Goal: Information Seeking & Learning: Check status

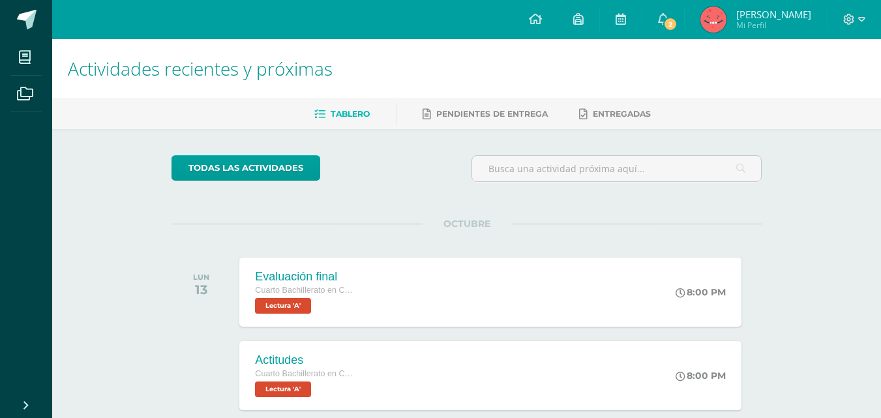
scroll to position [365, 0]
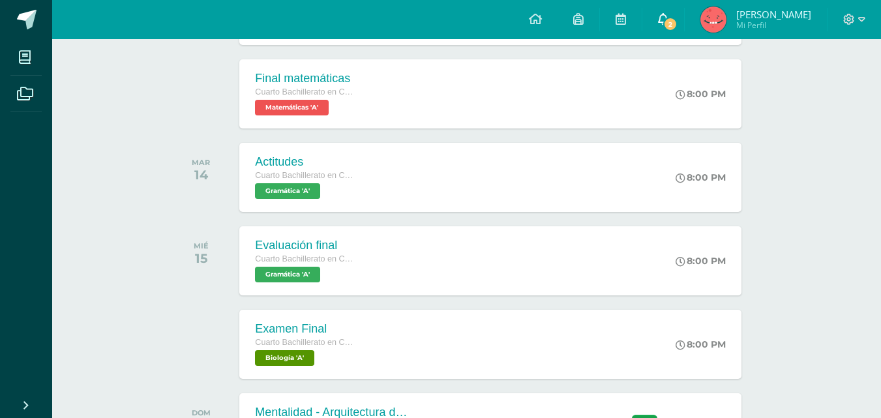
click at [675, 23] on link "2" at bounding box center [663, 19] width 42 height 39
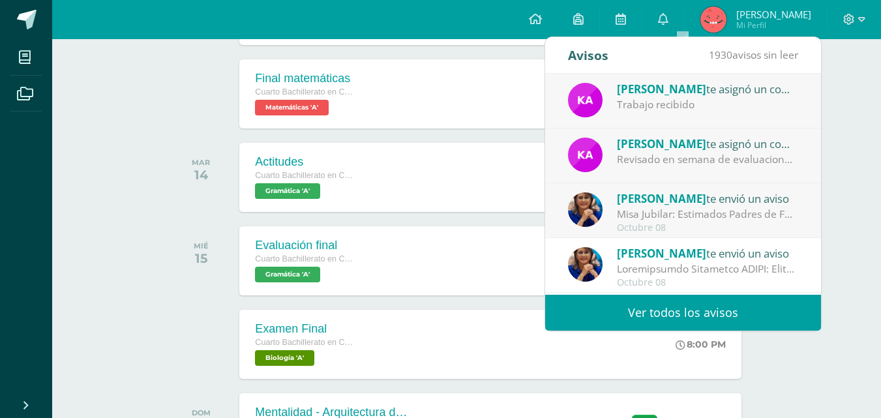
click at [740, 148] on div "Karen Canel te asignó un comentario en 'Mentalidad - Arquitectura de Mi Destino…" at bounding box center [707, 143] width 181 height 17
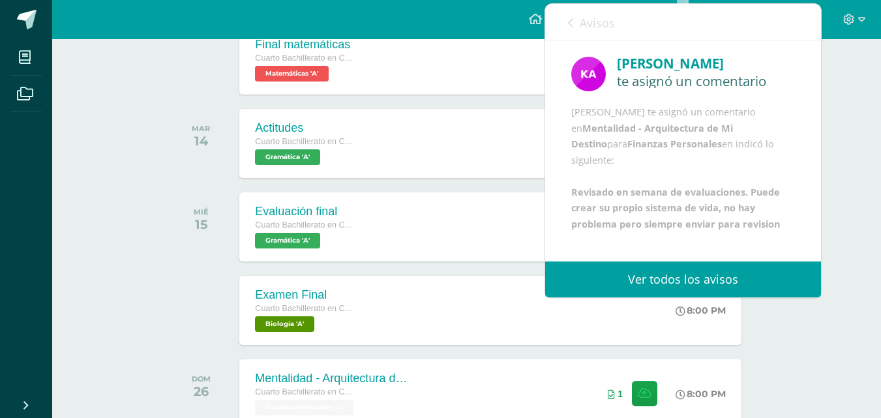
scroll to position [430, 0]
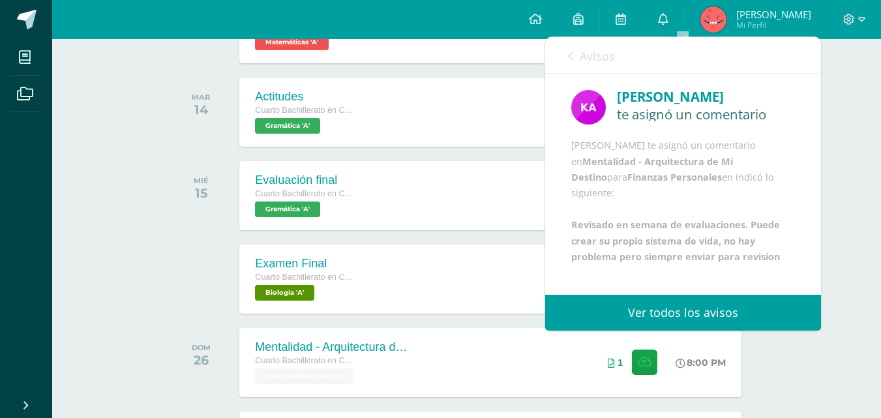
click at [579, 57] on link "Avisos" at bounding box center [591, 55] width 47 height 37
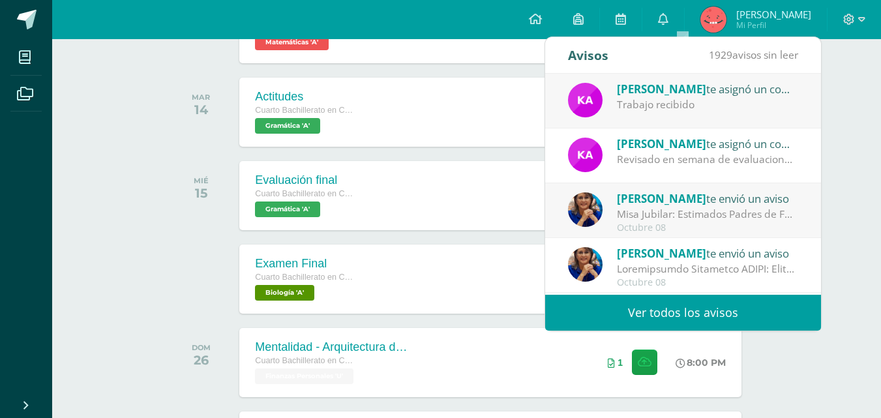
click at [668, 95] on span "[PERSON_NAME]" at bounding box center [661, 89] width 89 height 15
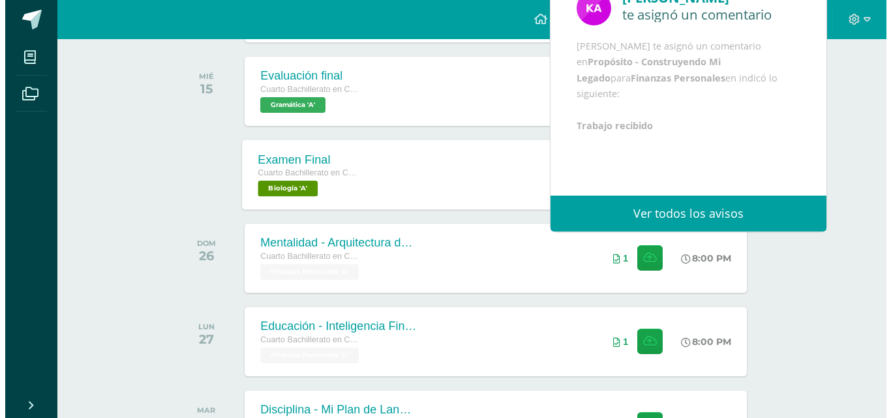
scroll to position [561, 0]
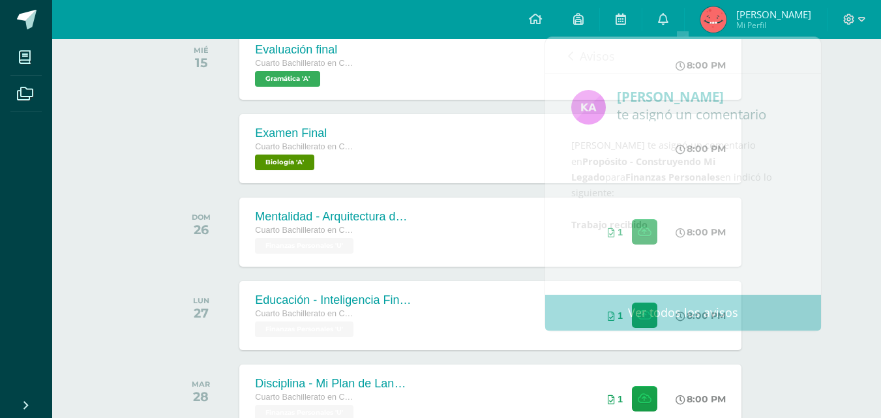
click at [176, 155] on div at bounding box center [204, 148] width 66 height 69
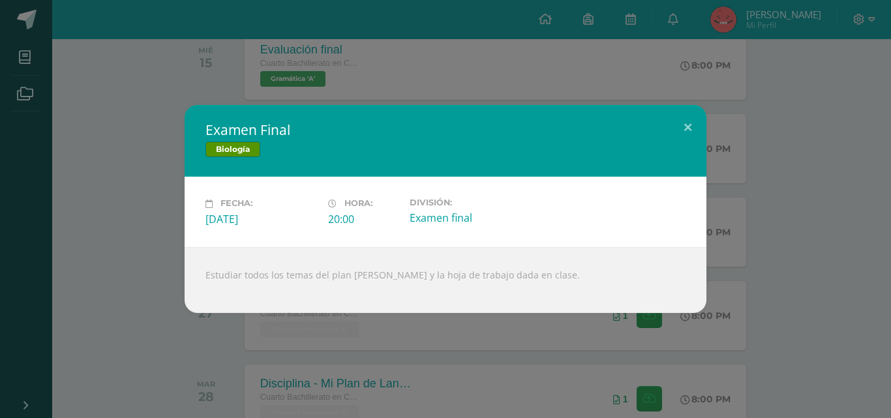
click at [166, 155] on div "Examen Final Biología Fecha: Miércoles 15 de Octubre Hora: 20:00 División: Exam…" at bounding box center [445, 208] width 880 height 207
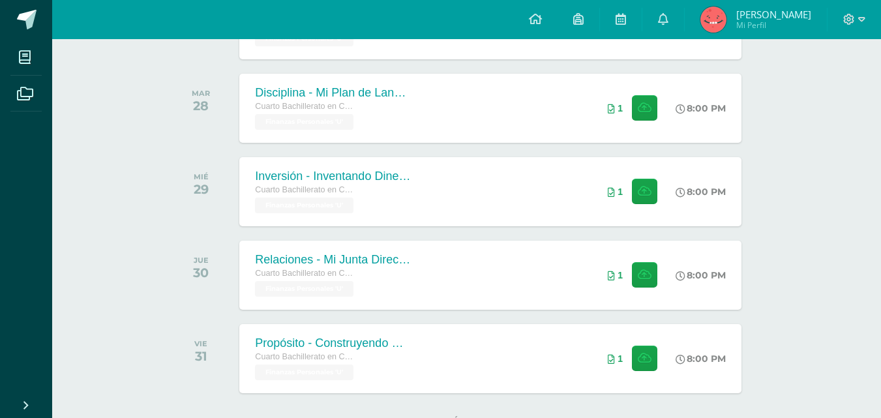
scroll to position [705, 0]
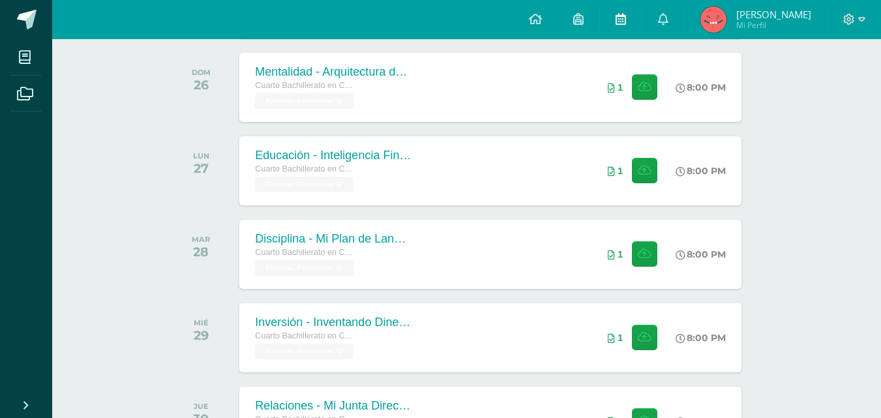
click at [632, 15] on link at bounding box center [621, 19] width 42 height 39
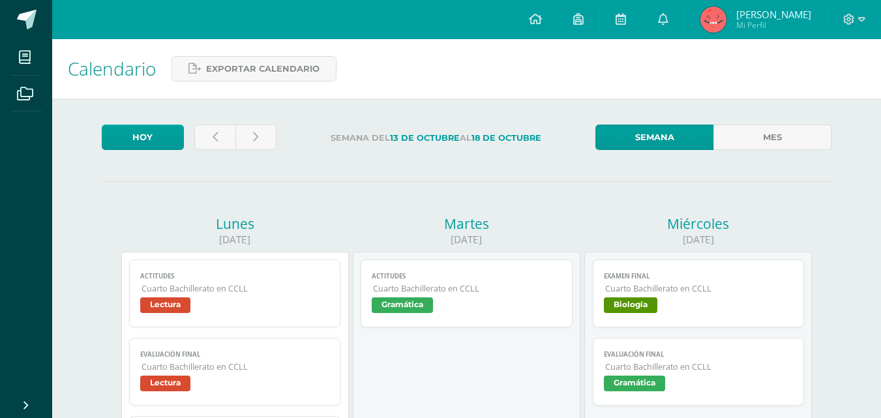
scroll to position [674, 0]
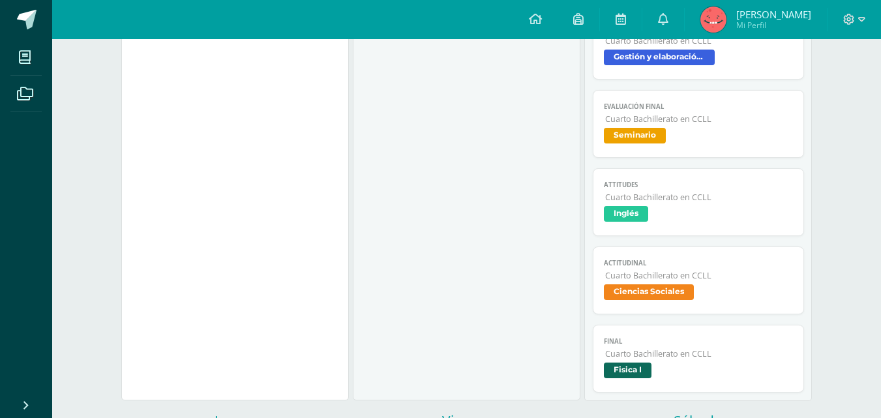
scroll to position [587, 0]
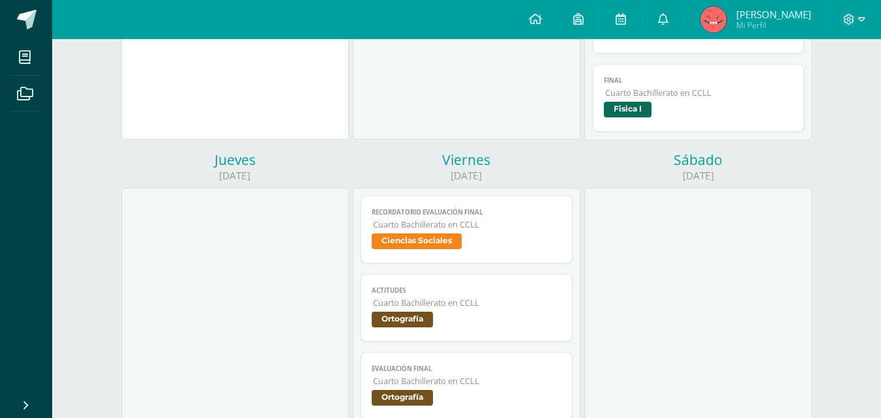
click at [508, 233] on span "Ciencias Sociales" at bounding box center [467, 242] width 190 height 19
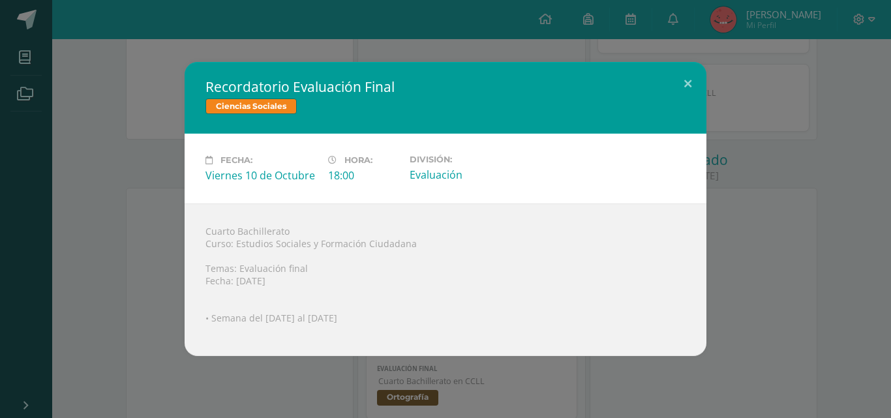
click at [100, 168] on div "Recordatorio Evaluación Final Ciencias Sociales Fecha: Viernes 10 de Octubre Ho…" at bounding box center [445, 209] width 880 height 294
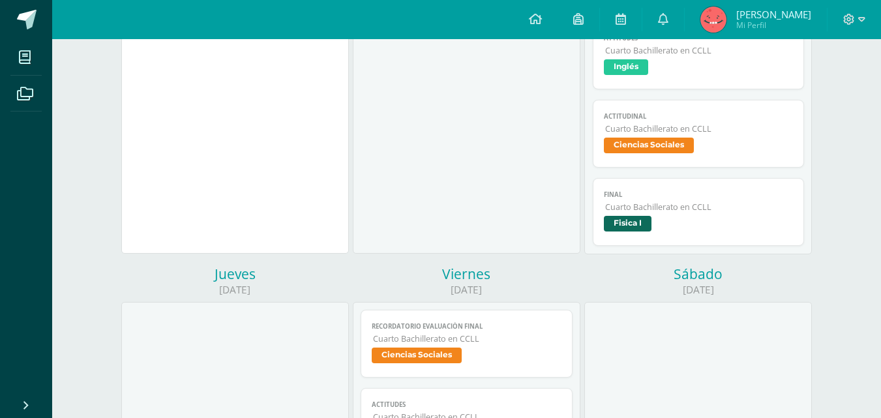
scroll to position [326, 0]
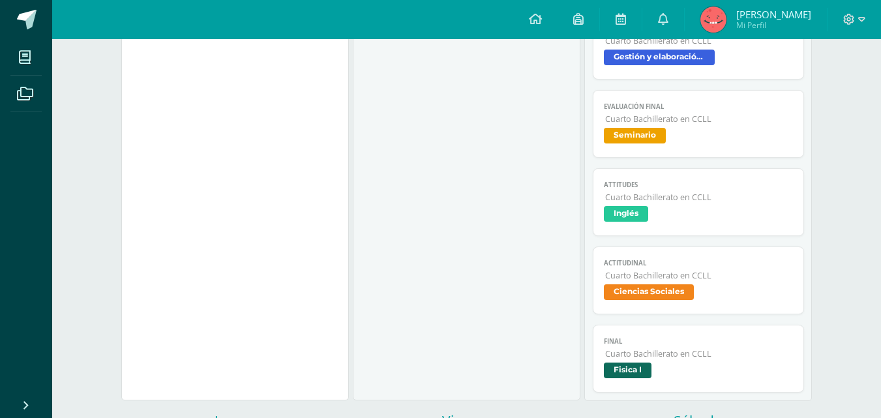
click at [726, 23] on img at bounding box center [713, 20] width 26 height 26
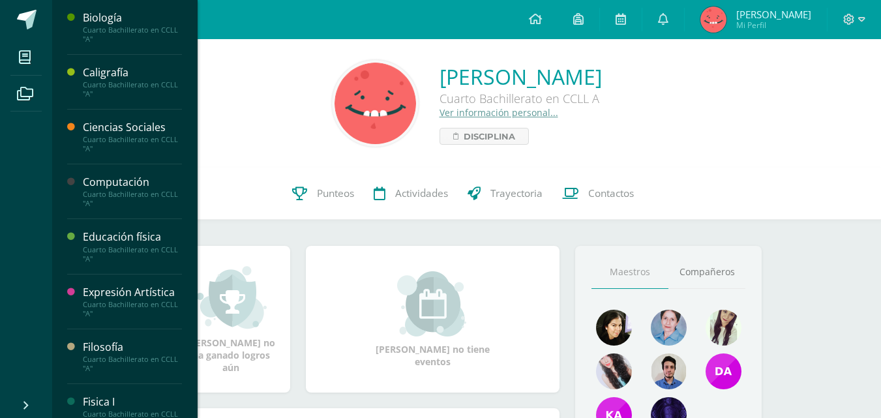
click at [105, 140] on div "Cuarto Bachillerato en CCLL "A"" at bounding box center [132, 144] width 99 height 18
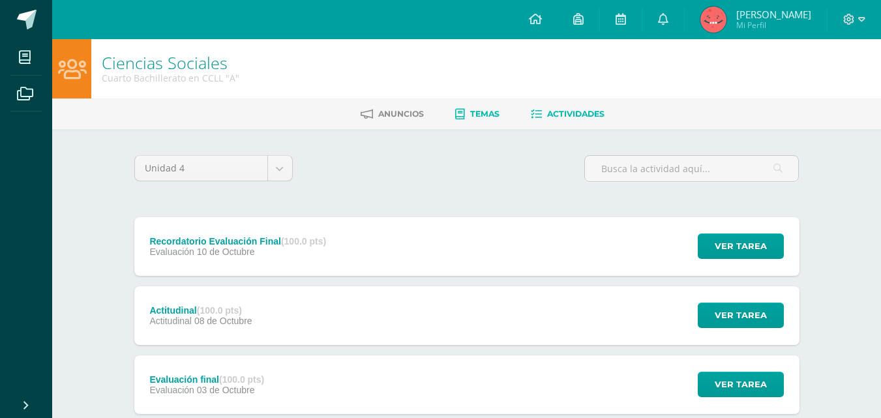
click at [478, 112] on span "Temas" at bounding box center [484, 114] width 29 height 10
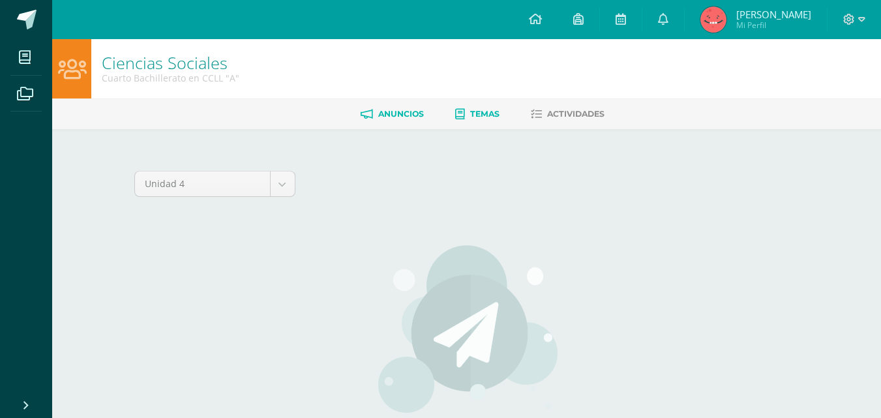
click at [402, 108] on link "Anuncios" at bounding box center [392, 114] width 63 height 21
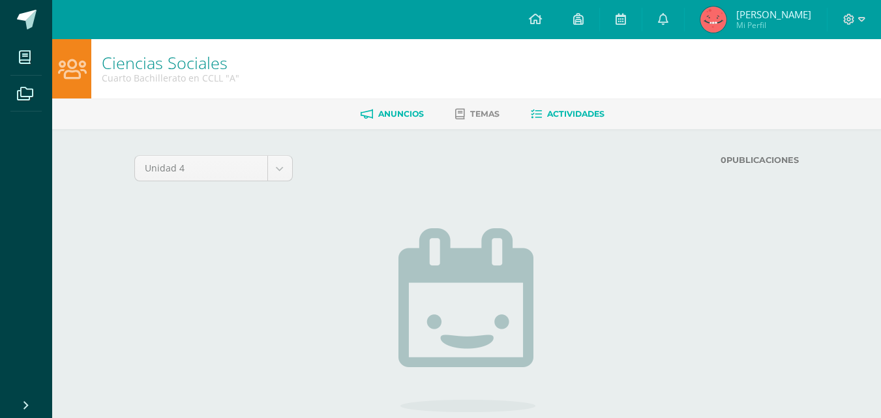
click at [599, 115] on span "Actividades" at bounding box center [575, 114] width 57 height 10
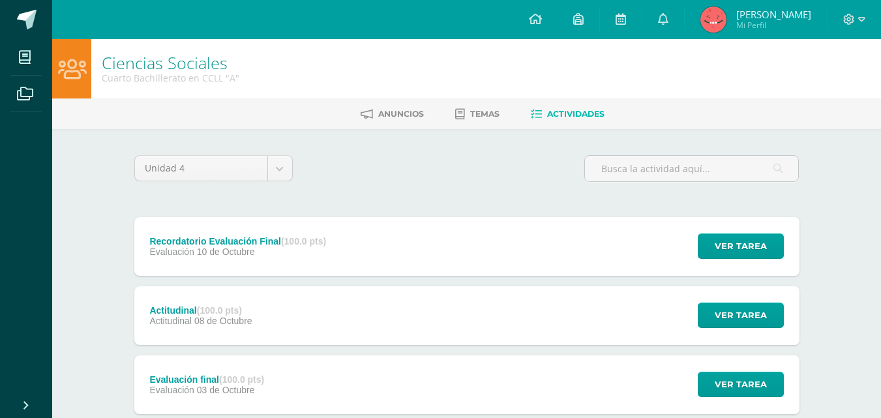
click at [415, 239] on div "Recordatorio Evaluación Final (100.0 pts) Evaluación 10 de Octubre Ver tarea Re…" at bounding box center [466, 246] width 665 height 59
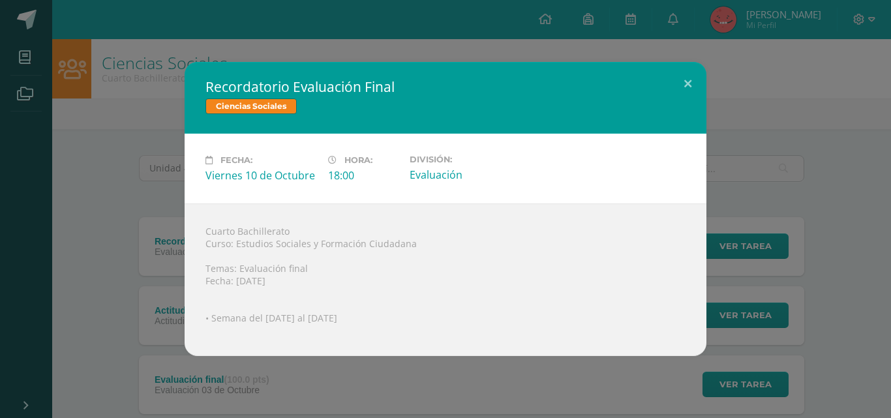
click at [114, 162] on div "Recordatorio Evaluación Final Ciencias Sociales Fecha: Viernes 10 de Octubre Ho…" at bounding box center [445, 209] width 880 height 294
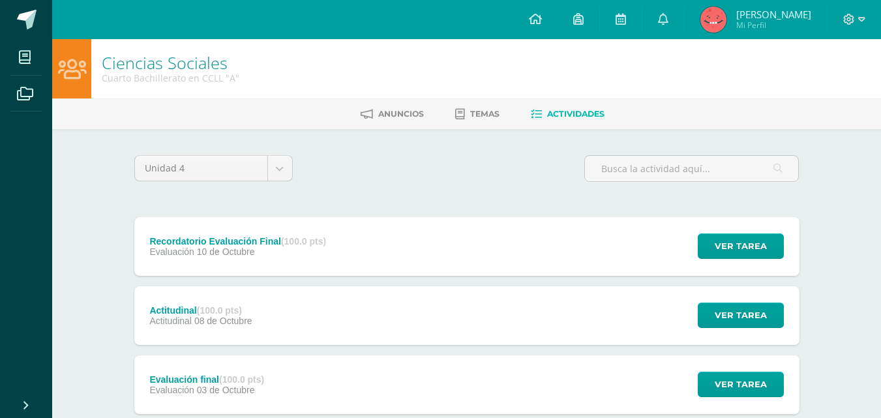
click at [257, 251] on div "Evaluación 10 de Octubre" at bounding box center [237, 251] width 177 height 10
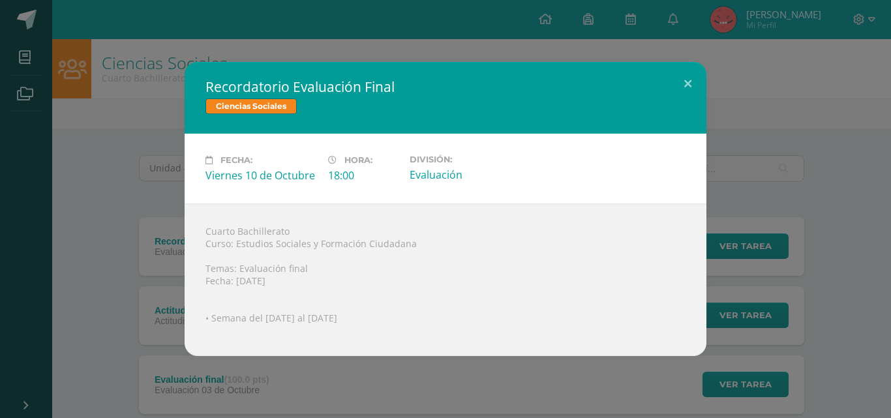
click at [135, 201] on div "Recordatorio Evaluación Final Ciencias Sociales Fecha: Viernes 10 de Octubre Ho…" at bounding box center [445, 209] width 880 height 294
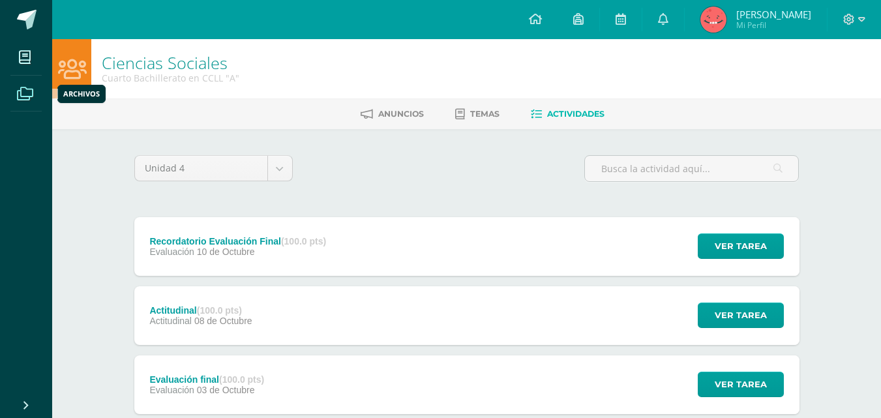
click at [28, 84] on span at bounding box center [24, 92] width 29 height 29
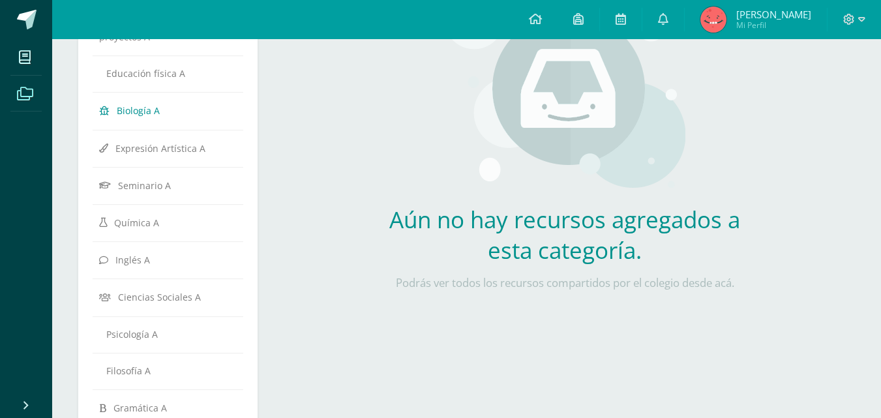
scroll to position [196, 0]
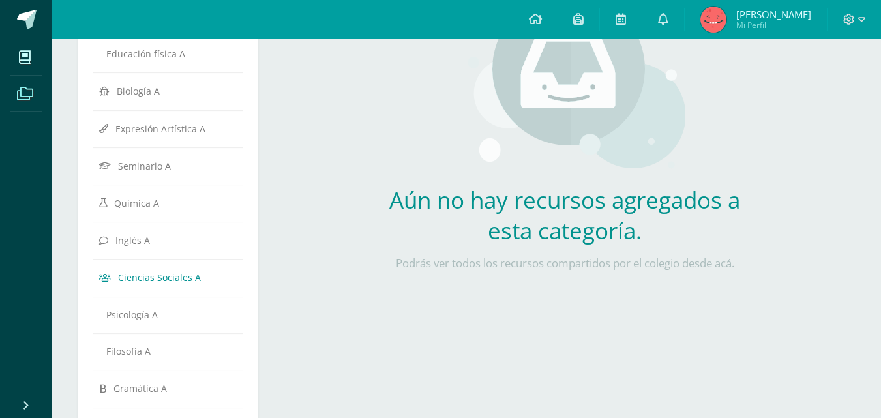
click at [200, 280] on link "Ciencias Sociales A" at bounding box center [168, 276] width 138 height 23
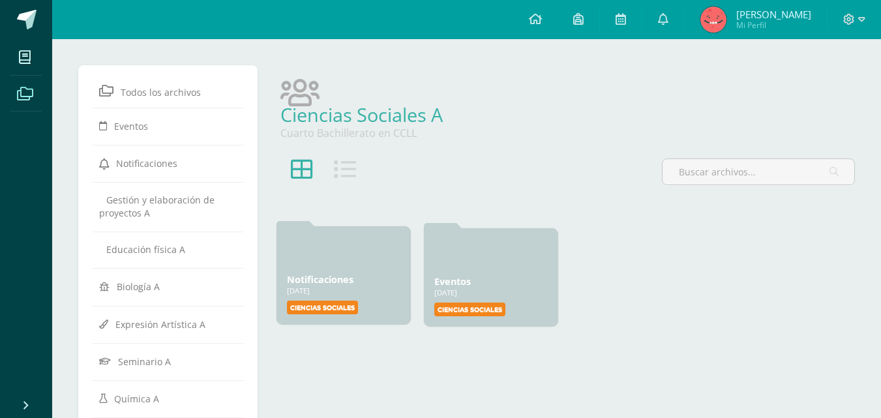
click at [355, 269] on div "Notificaciones [DATE] [DATE] Creado por: Ciencias Sociales" at bounding box center [343, 275] width 134 height 98
click at [320, 301] on label "Ciencias Sociales" at bounding box center [322, 308] width 71 height 14
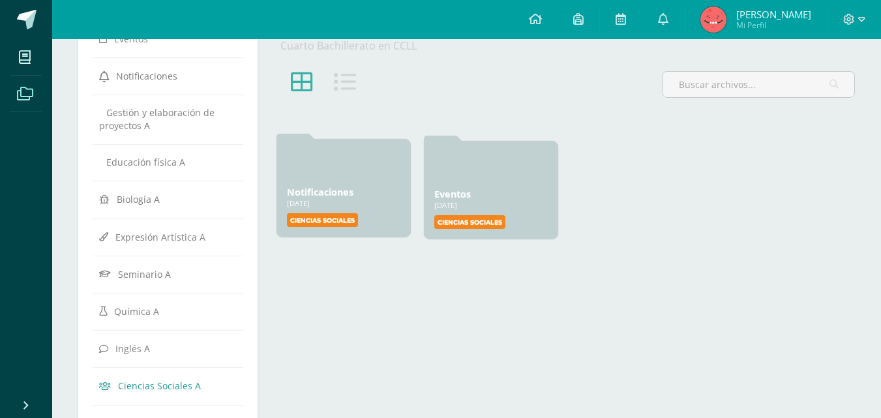
scroll to position [65, 0]
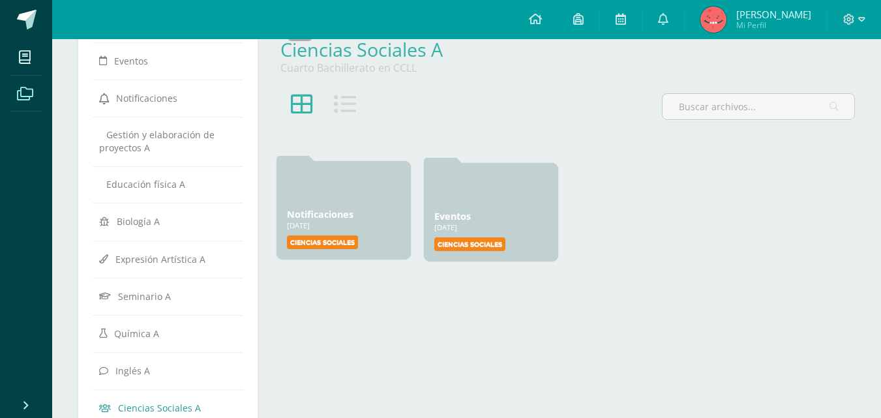
click at [318, 213] on link "Notificaciones" at bounding box center [320, 214] width 67 height 12
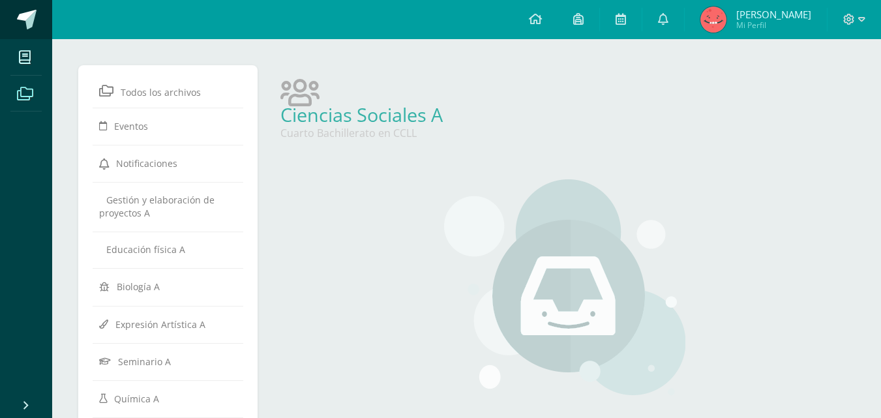
click at [28, 21] on span at bounding box center [27, 20] width 20 height 20
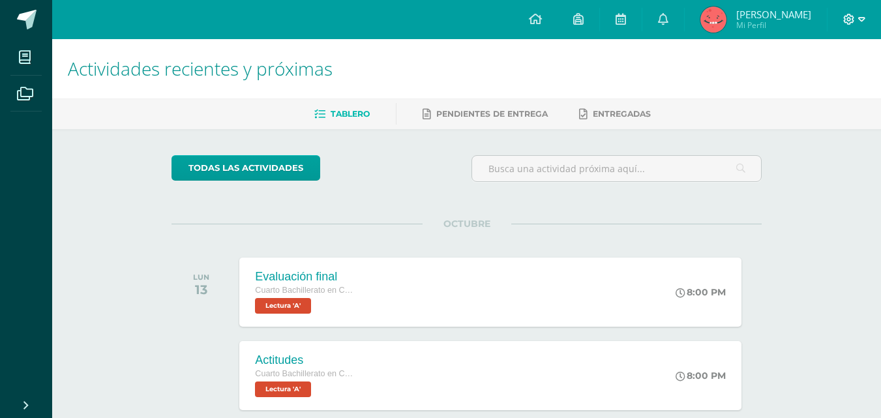
click at [855, 18] on span at bounding box center [854, 19] width 22 height 14
click at [790, 17] on span "[PERSON_NAME]" at bounding box center [773, 14] width 75 height 13
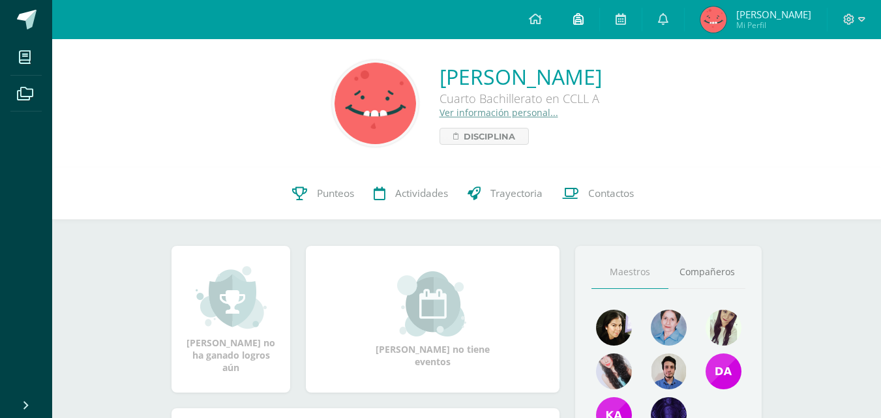
click at [591, 18] on link at bounding box center [578, 19] width 42 height 39
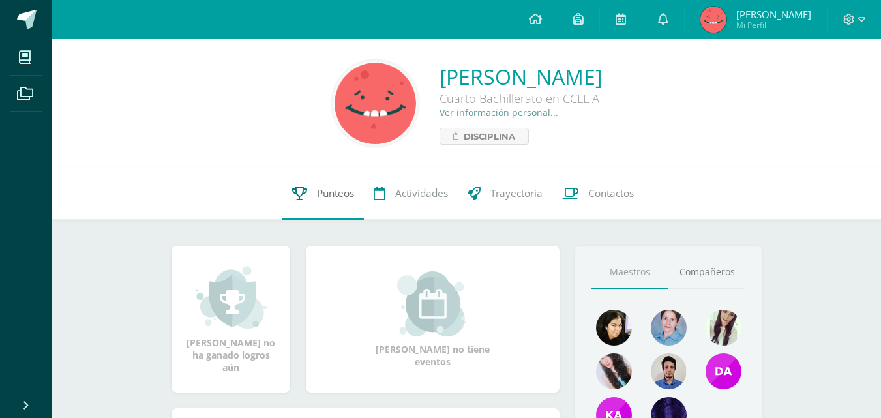
click at [347, 187] on span "Punteos" at bounding box center [335, 193] width 37 height 14
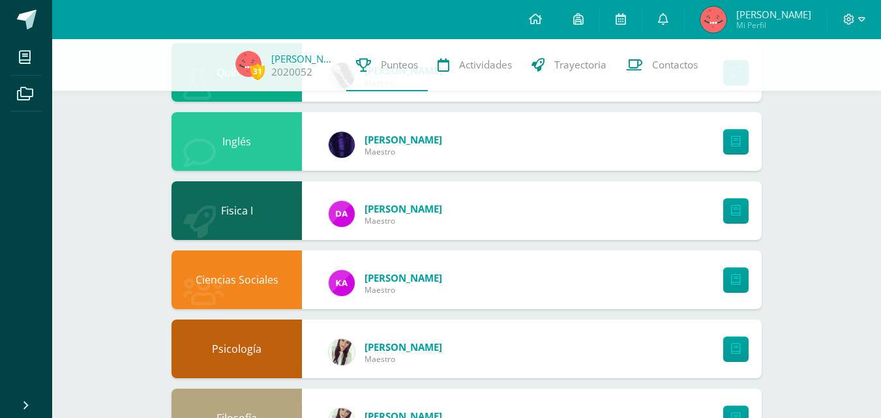
scroll to position [652, 0]
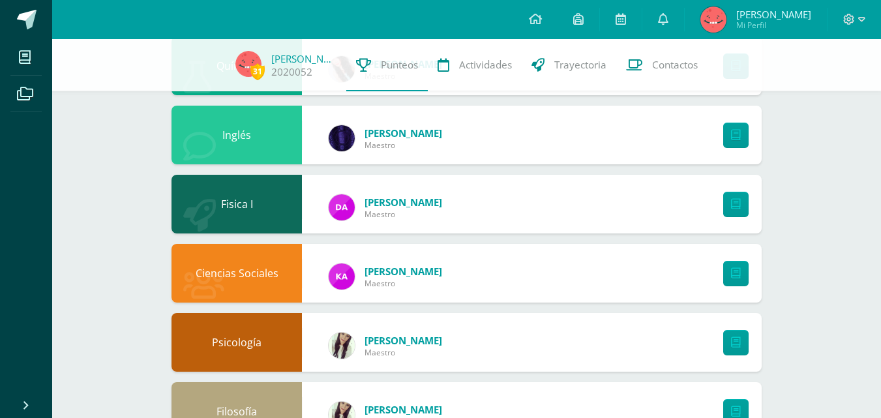
click at [722, 271] on div at bounding box center [733, 273] width 58 height 59
click at [727, 271] on link at bounding box center [735, 273] width 25 height 25
click at [547, 24] on link at bounding box center [535, 19] width 44 height 39
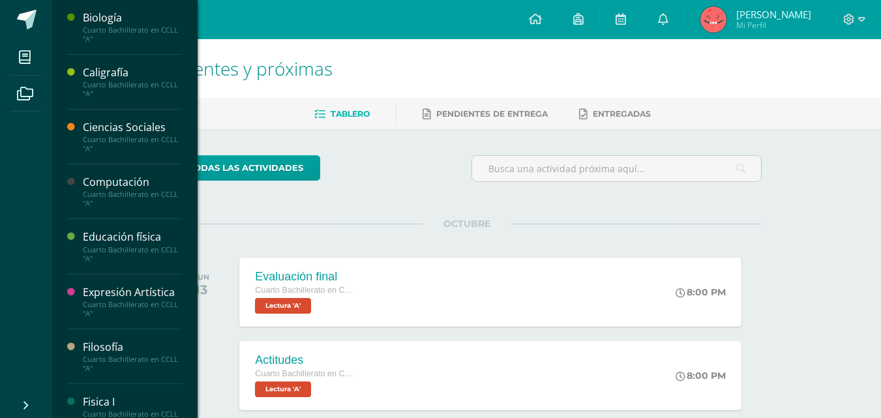
click at [125, 131] on div "Ciencias Sociales" at bounding box center [132, 127] width 99 height 15
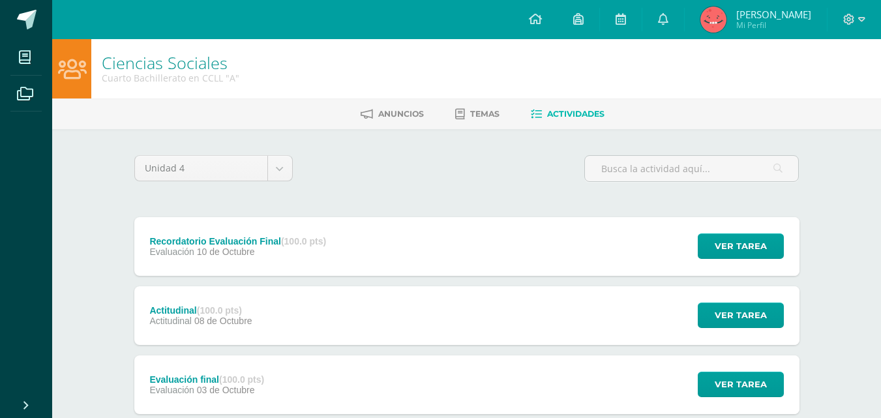
click at [324, 250] on div "Evaluación 10 de Octubre" at bounding box center [237, 251] width 177 height 10
